Goal: Task Accomplishment & Management: Manage account settings

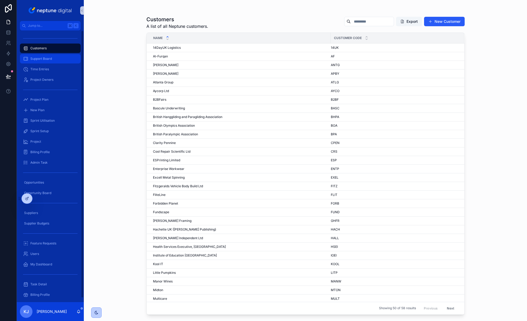
click at [36, 60] on span "Support Board" at bounding box center [40, 59] width 21 height 4
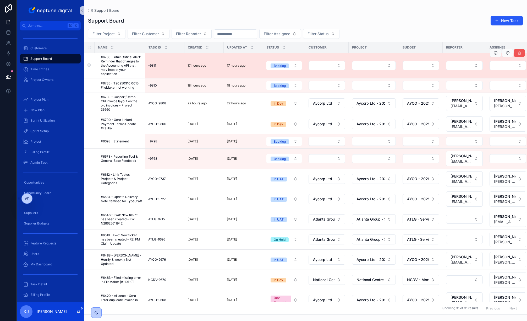
click at [517, 53] on icon "scrollable content" at bounding box center [519, 53] width 4 height 4
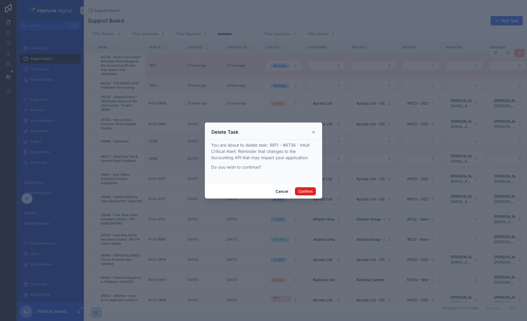
click at [307, 190] on button "Confirm" at bounding box center [305, 191] width 21 height 8
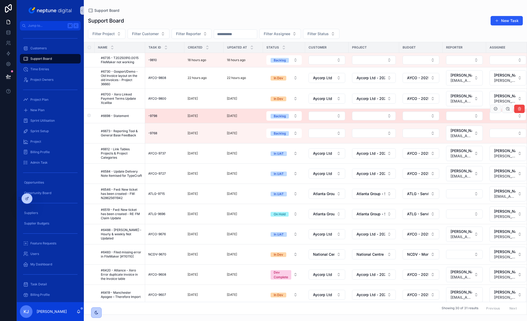
click at [122, 115] on span "#6698 - Statement" at bounding box center [115, 116] width 28 height 4
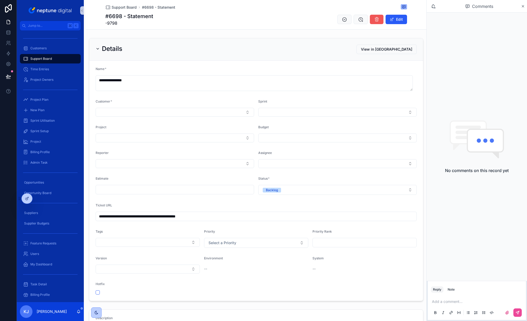
click at [377, 18] on icon "scrollable content" at bounding box center [376, 19] width 5 height 5
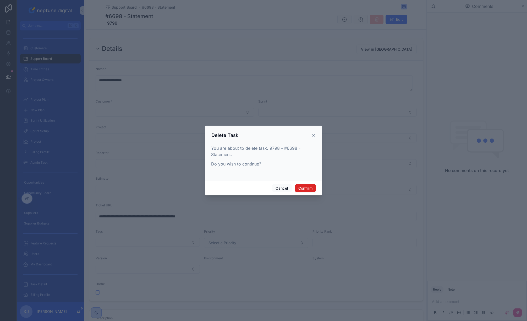
click at [305, 187] on button "Confirm" at bounding box center [305, 188] width 21 height 8
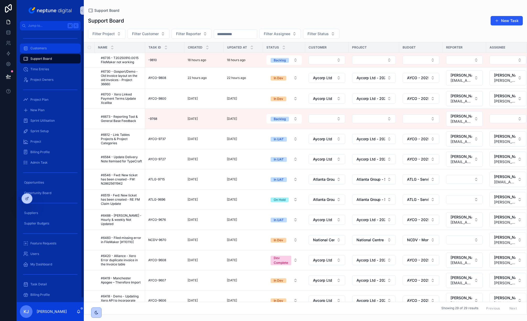
click at [45, 51] on div "Customers" at bounding box center [50, 48] width 54 height 8
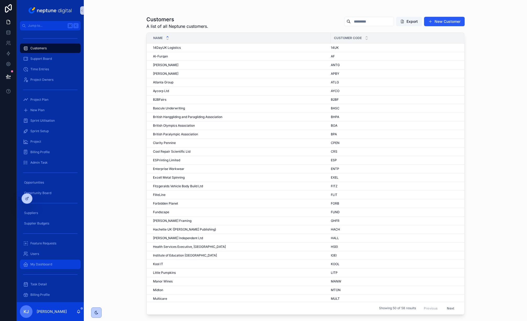
click at [50, 262] on span "My Dashboard" at bounding box center [41, 264] width 22 height 4
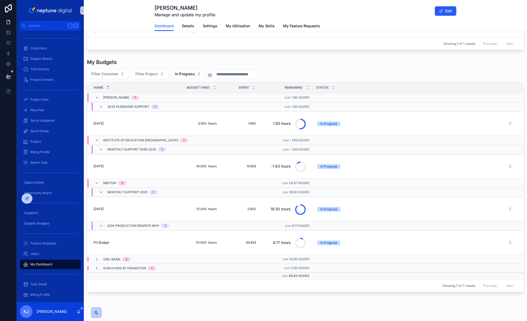
scroll to position [36, 0]
click at [100, 149] on icon "scrollable content" at bounding box center [101, 148] width 4 height 4
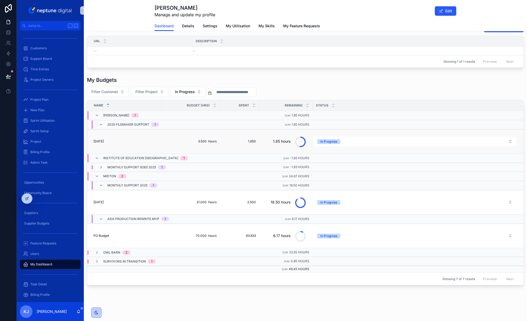
scroll to position [17, 0]
click at [96, 157] on icon "scrollable content" at bounding box center [97, 158] width 4 height 4
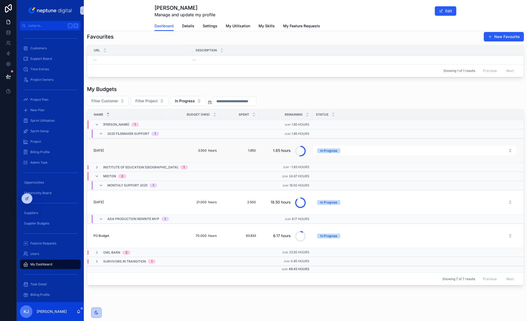
scroll to position [8, 0]
click at [96, 123] on icon "scrollable content" at bounding box center [97, 124] width 4 height 4
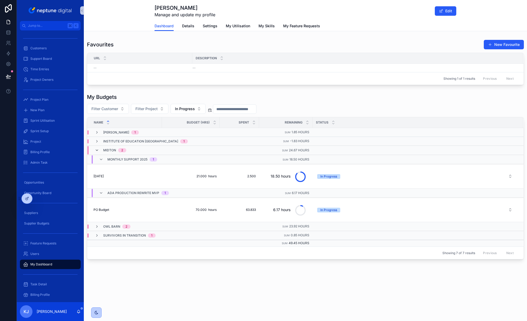
click at [97, 150] on icon "scrollable content" at bounding box center [97, 150] width 4 height 4
